Goal: Transaction & Acquisition: Register for event/course

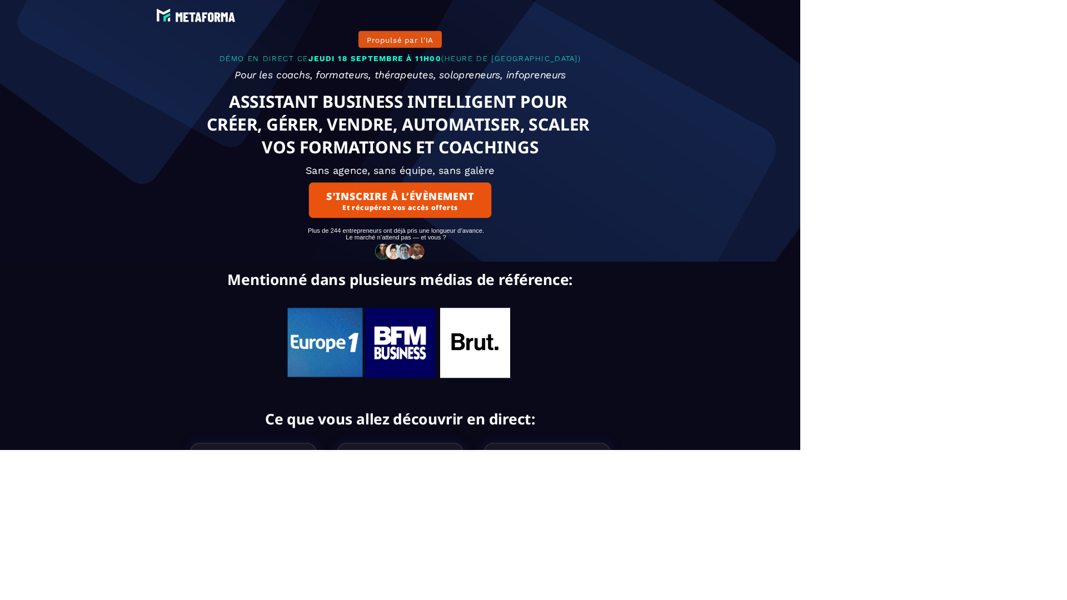
click at [534, 347] on img at bounding box center [533, 335] width 73 height 23
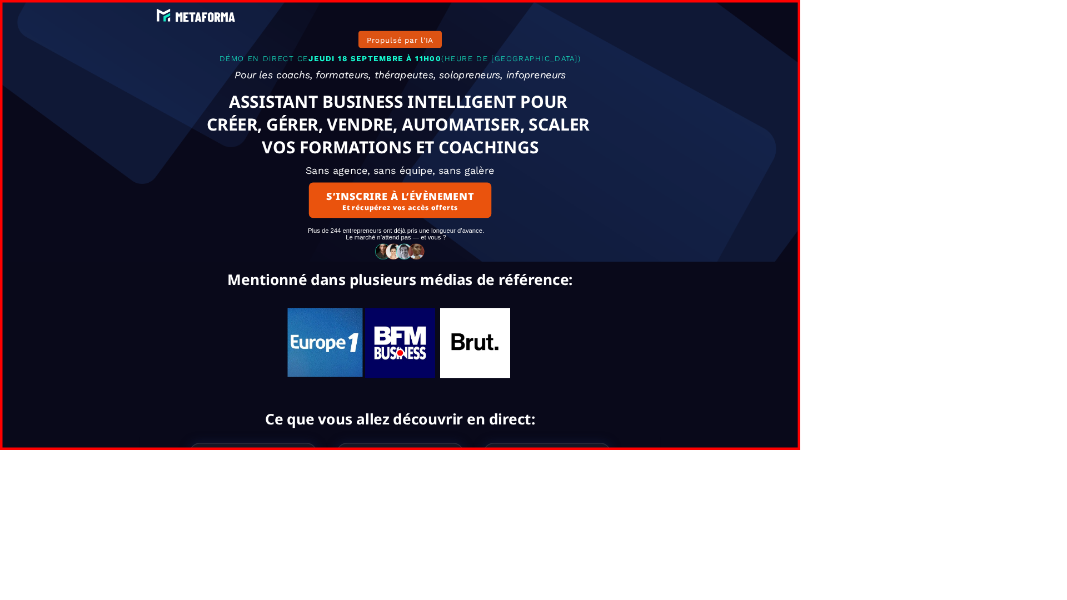
click at [534, 471] on img at bounding box center [533, 457] width 93 height 93
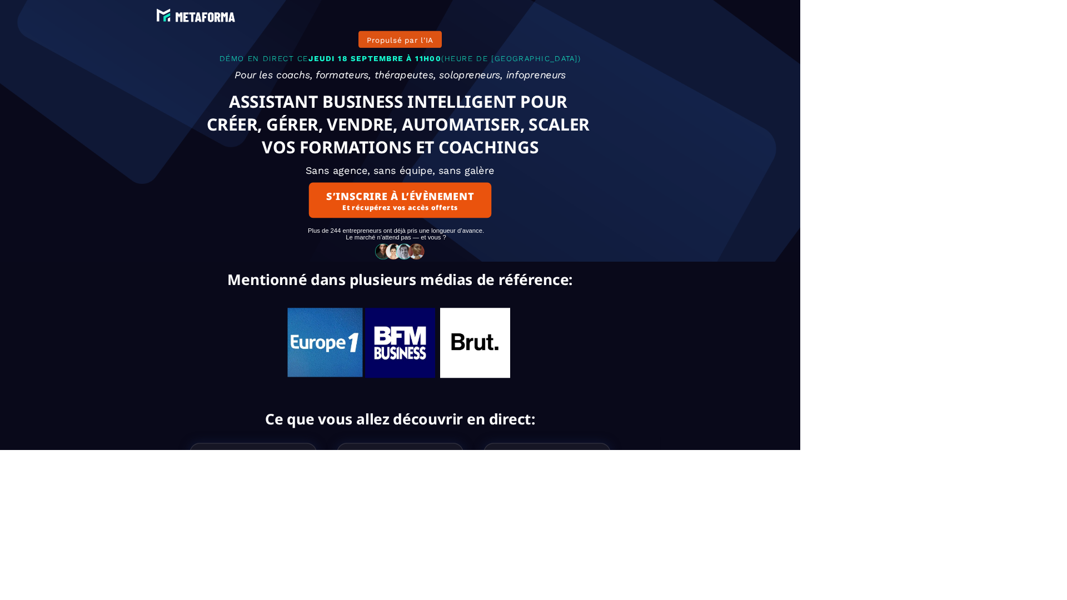
scroll to position [828, 0]
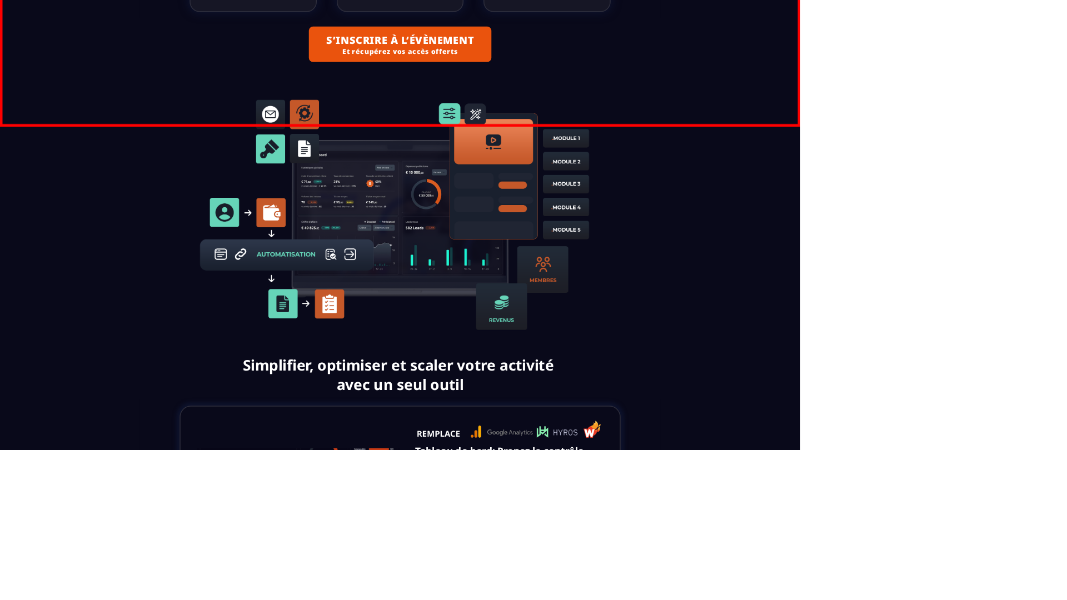
scroll to position [396, 0]
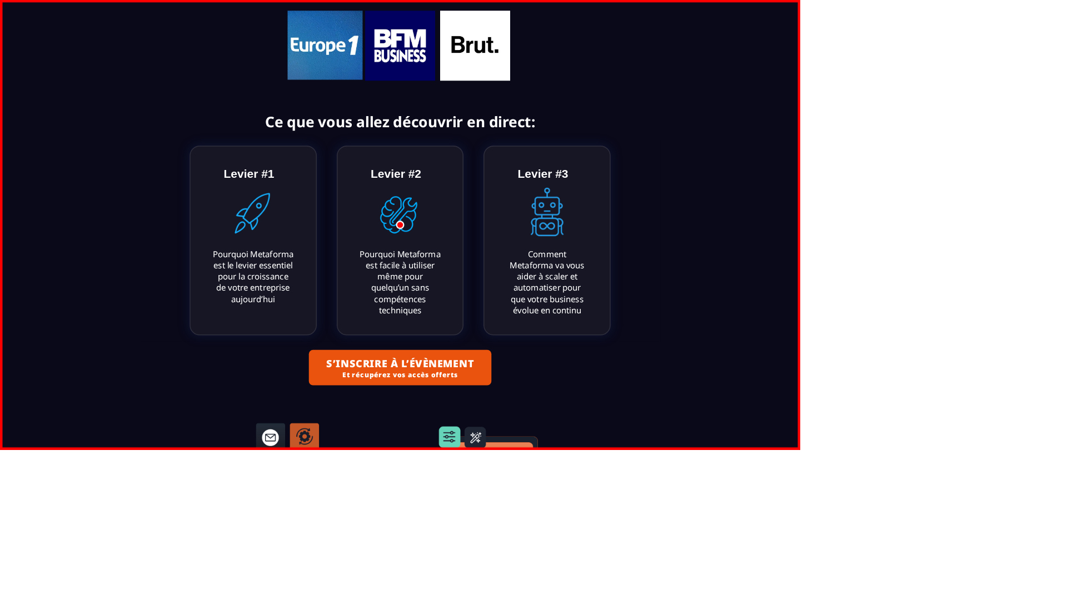
click at [634, 107] on img at bounding box center [633, 60] width 93 height 93
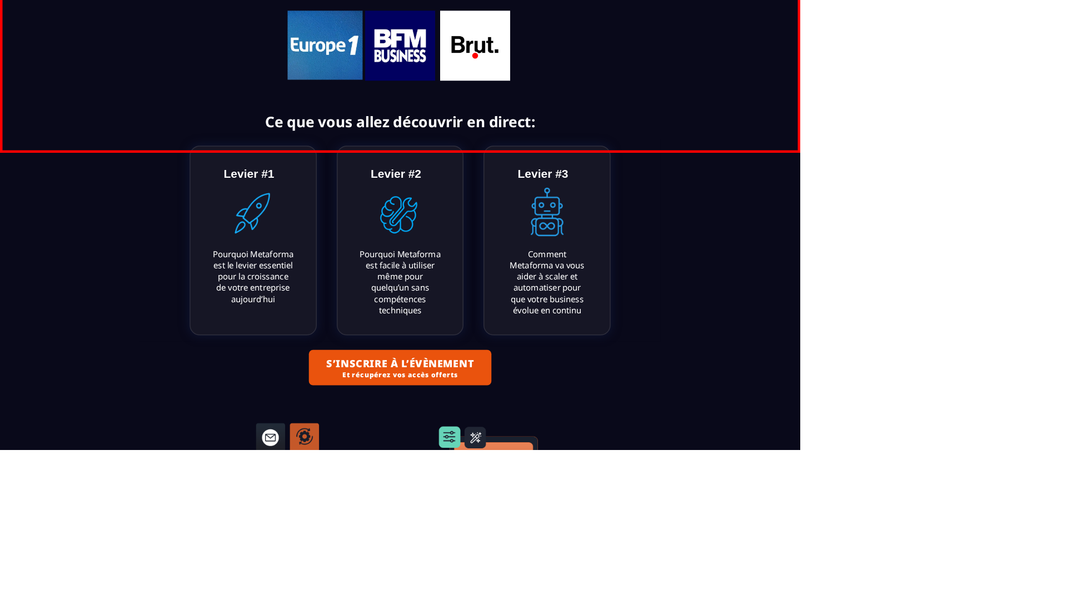
scroll to position [0, 0]
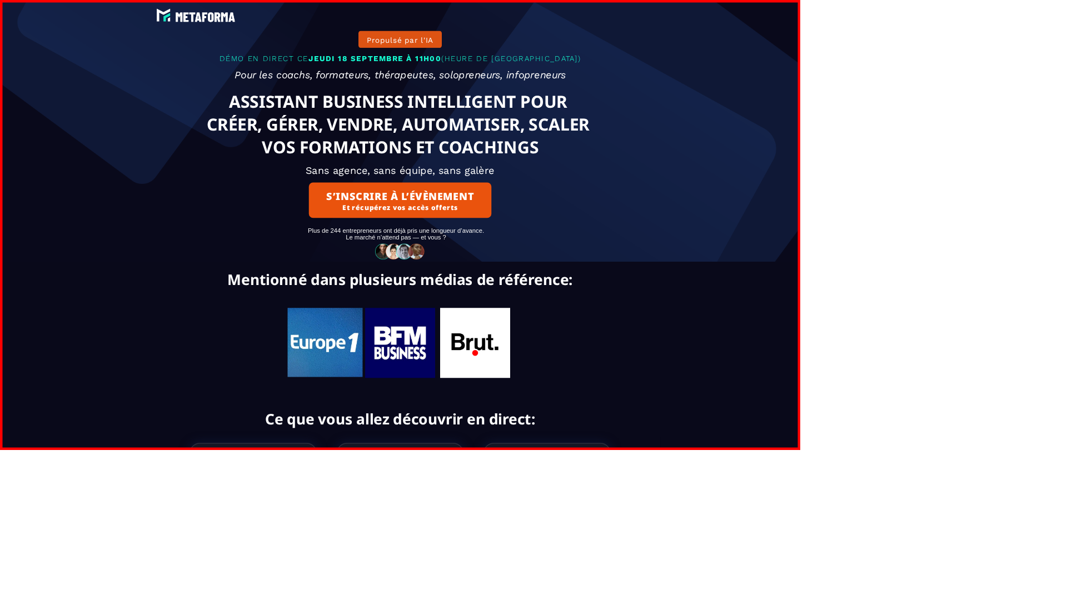
click at [434, 470] on img at bounding box center [433, 457] width 100 height 92
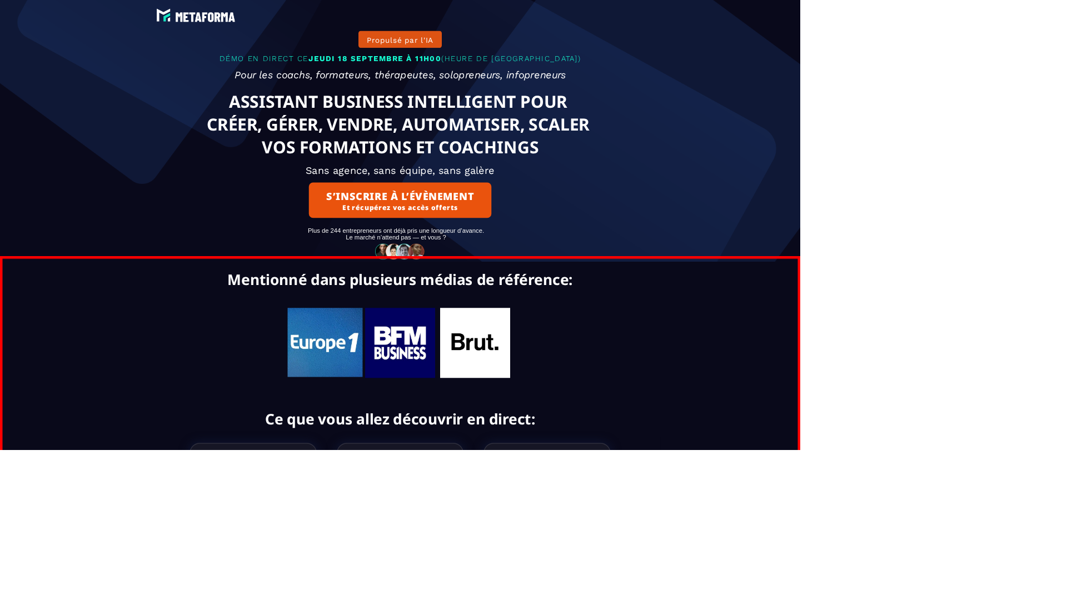
scroll to position [342, 0]
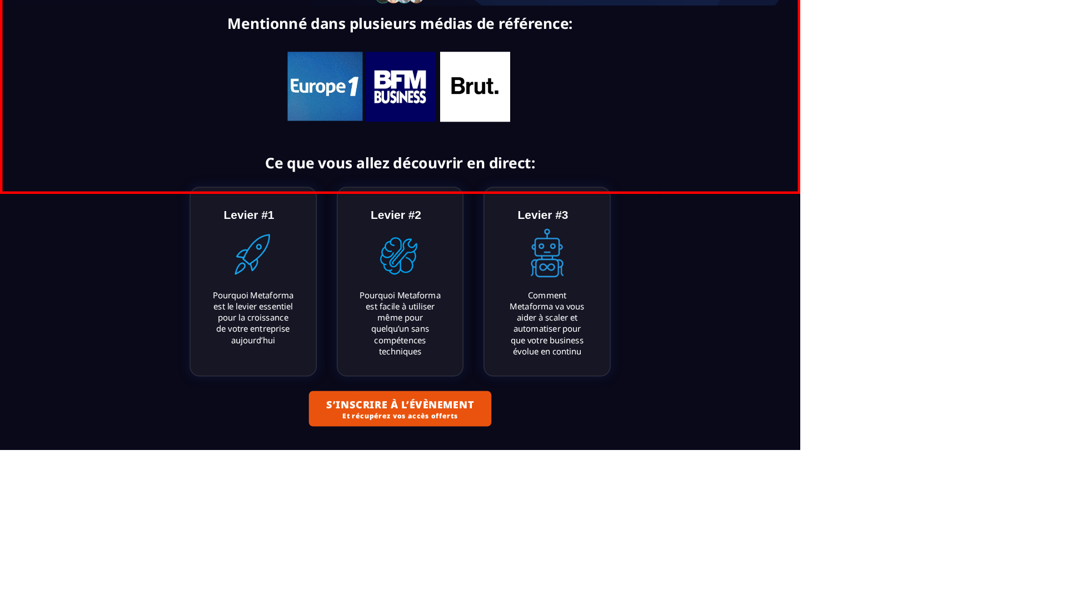
scroll to position [0, 0]
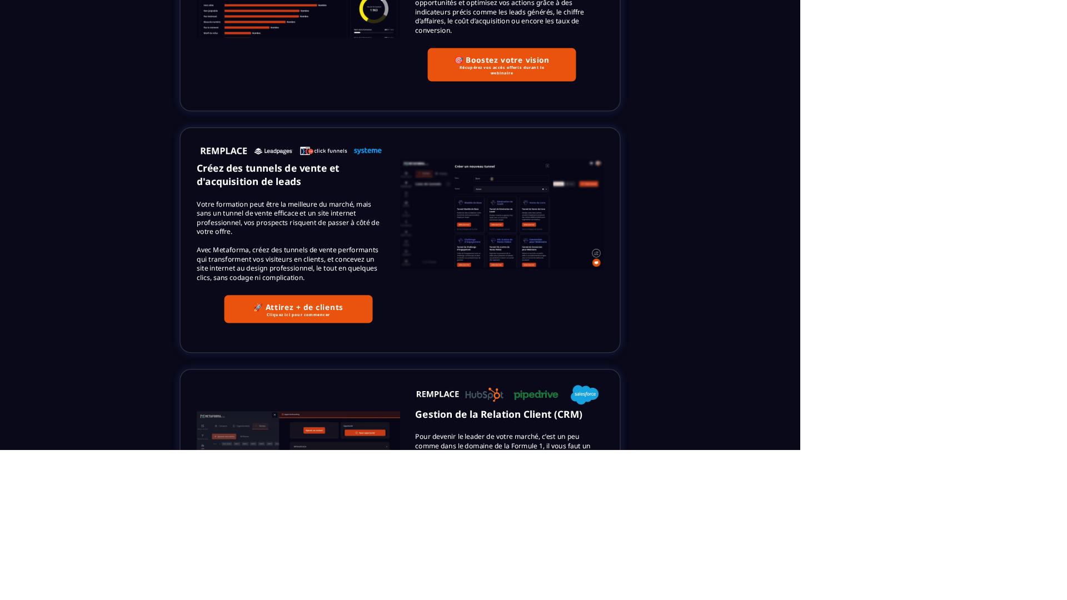
scroll to position [0, 0]
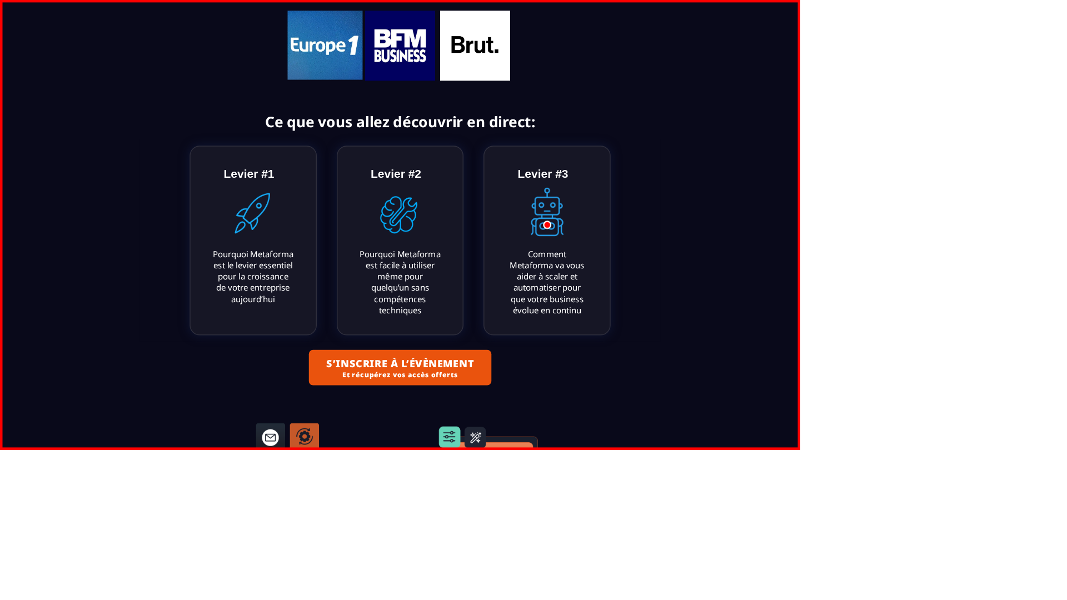
click at [730, 300] on img at bounding box center [729, 286] width 79 height 79
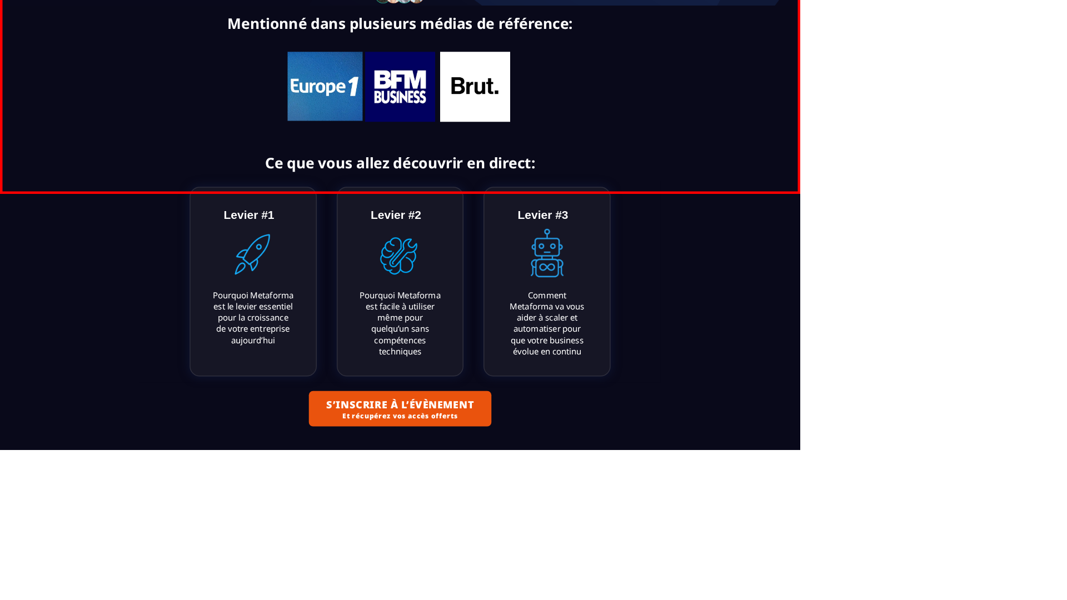
scroll to position [0, 0]
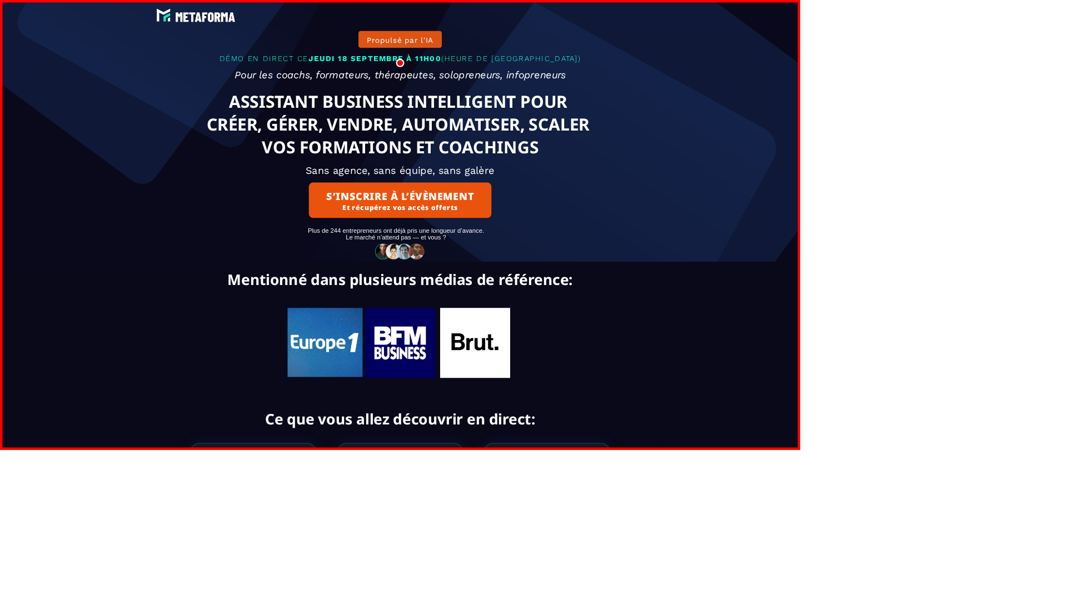
click at [534, 280] on button "S’INSCRIRE À L’ÉVÈNEMENT Et récupérez vos accès offerts" at bounding box center [533, 266] width 243 height 47
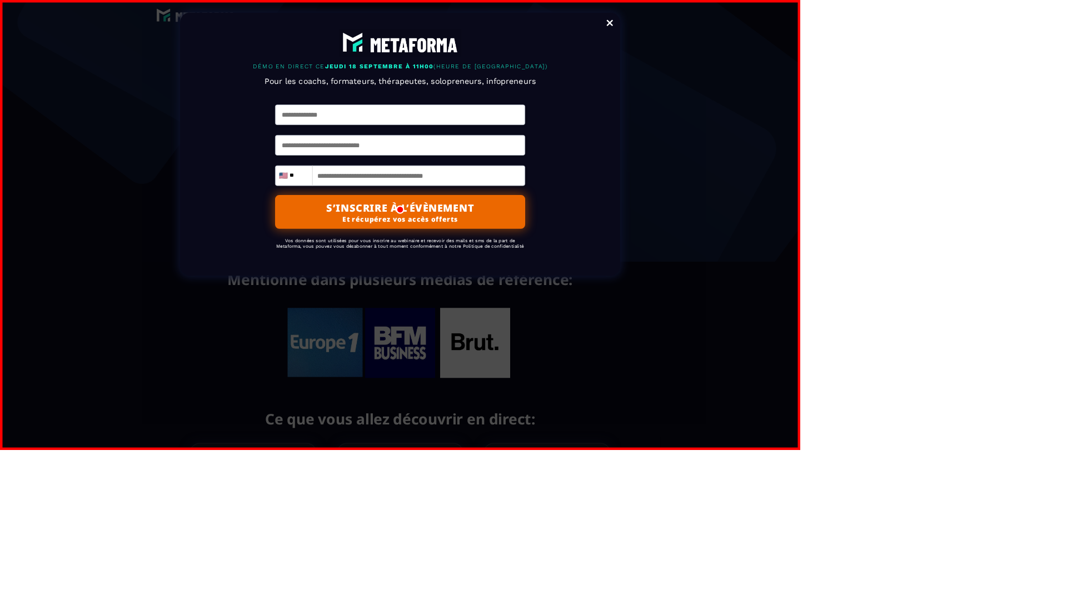
click at [534, 57] on img at bounding box center [533, 57] width 162 height 36
click at [534, 303] on button "S’INSCRIRE À L’ÉVÈNEMENT Et récupérez vos accès offerts" at bounding box center [533, 282] width 333 height 45
click at [965, 25] on div "Veuillez saisir les champs obligatoires ×" at bounding box center [965, 25] width 181 height 28
click at [534, 167] on input "text" at bounding box center [533, 153] width 333 height 27
click at [534, 207] on input "text" at bounding box center [533, 193] width 333 height 27
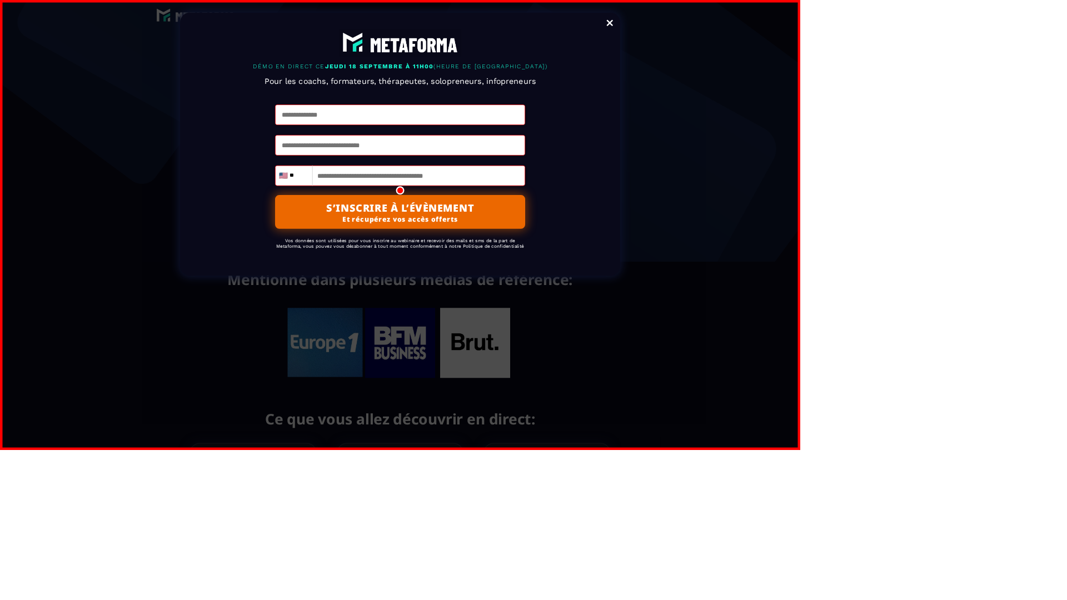
click at [534, 248] on input "tel" at bounding box center [533, 234] width 333 height 27
click at [398, 241] on input "**" at bounding box center [398, 233] width 30 height 13
type input "****"
click at [534, 120] on h2 "Pour les coachs, formateurs, thérapeutes, solopreneurs, infopreneurs" at bounding box center [534, 108] width 464 height 24
click at [534, 337] on h2 "Vos données sont utilisées pour vous inscrire au webinaire et recevoir des mail…" at bounding box center [533, 325] width 333 height 26
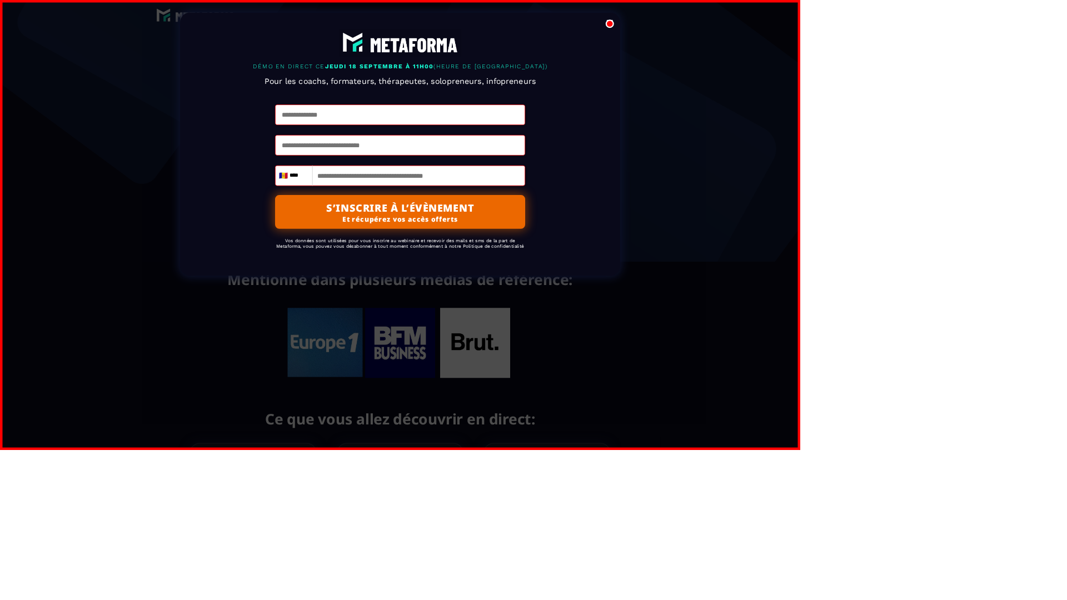
click at [813, 32] on link "Close" at bounding box center [813, 31] width 22 height 24
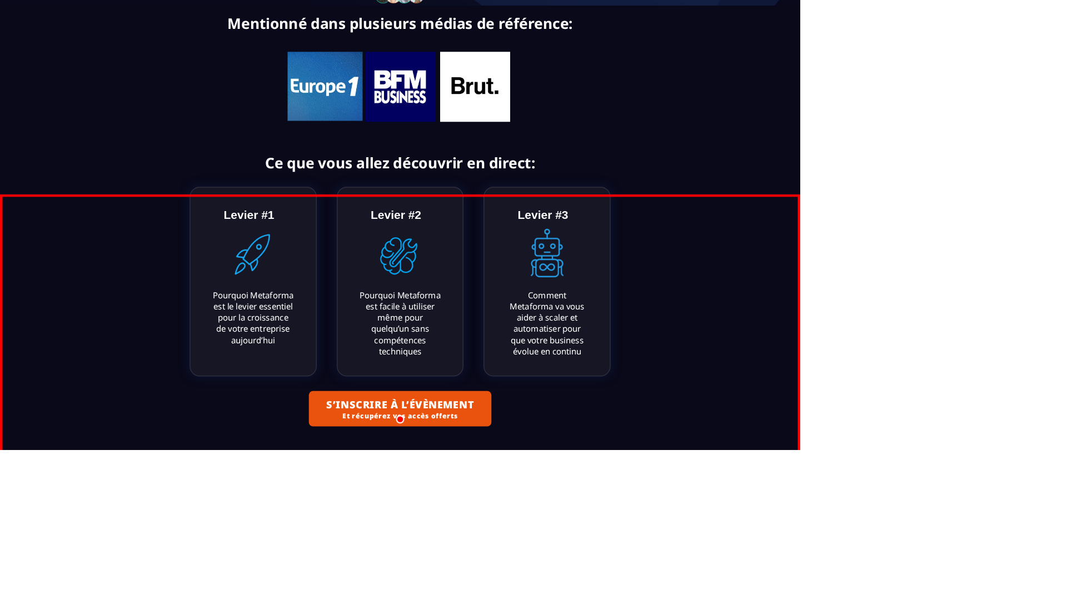
click at [534, 521] on button "S’INSCRIRE À L’ÉVÈNEMENT Et récupérez vos accès offerts" at bounding box center [533, 544] width 243 height 47
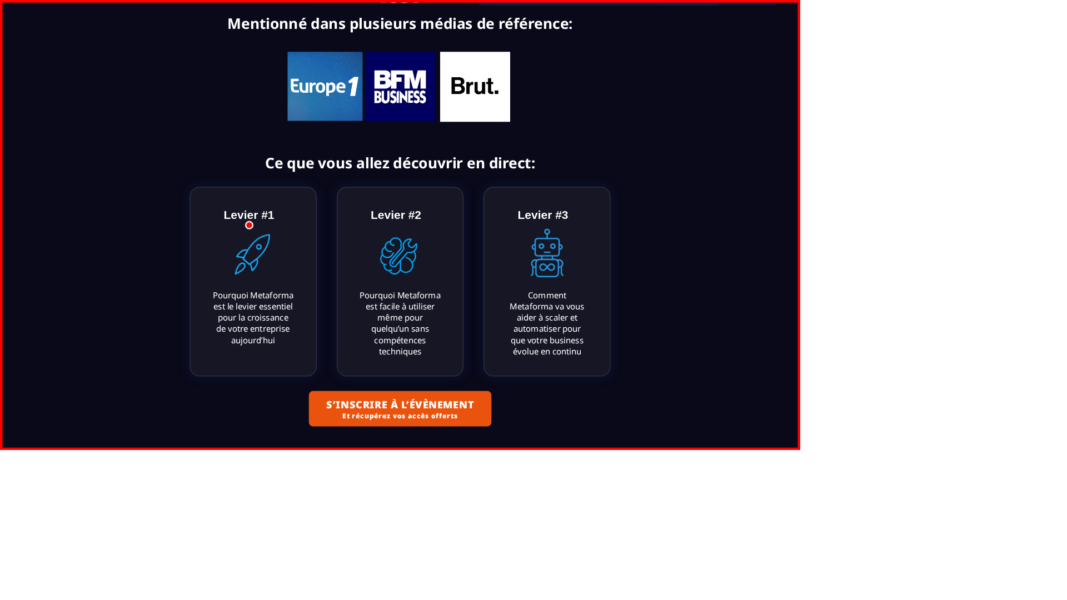
click at [332, 298] on text "Levier #1" at bounding box center [332, 286] width 73 height 23
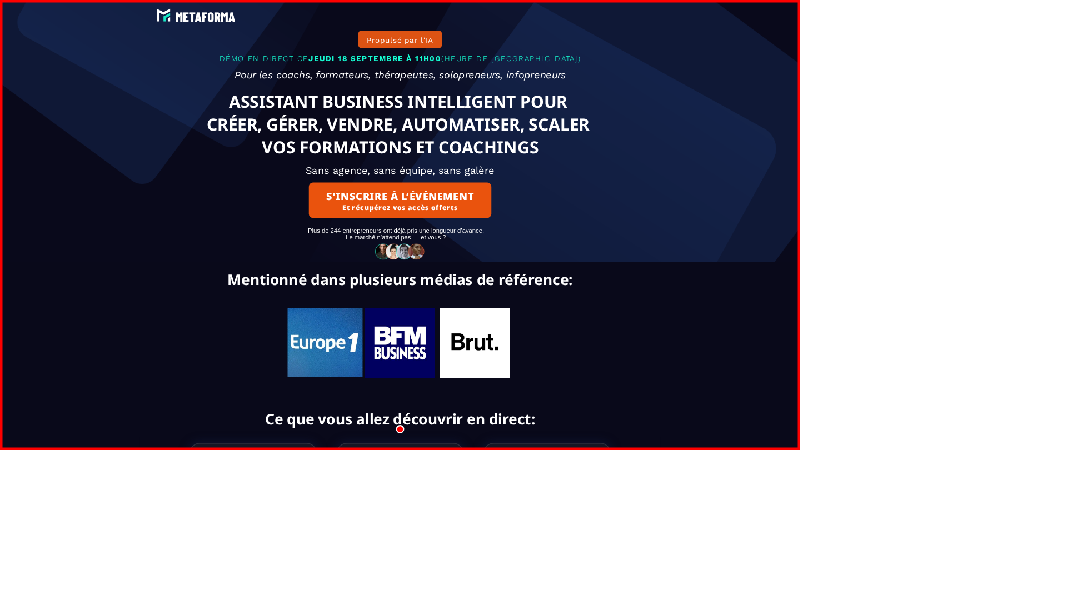
click at [534, 572] on text "Ce que vous allez découvrir en direct:" at bounding box center [533, 559] width 1050 height 29
click at [534, 21] on div at bounding box center [534, 20] width 678 height 24
